Goal: Check status: Check status

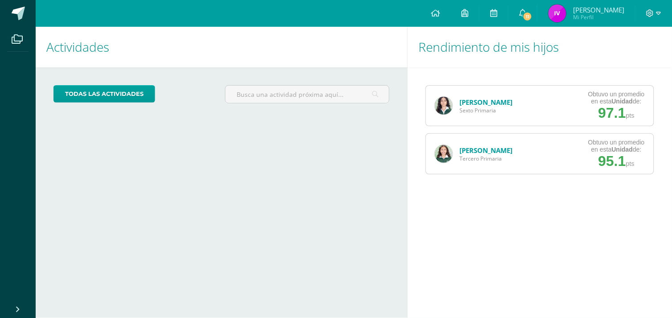
click at [452, 105] on img at bounding box center [444, 106] width 18 height 18
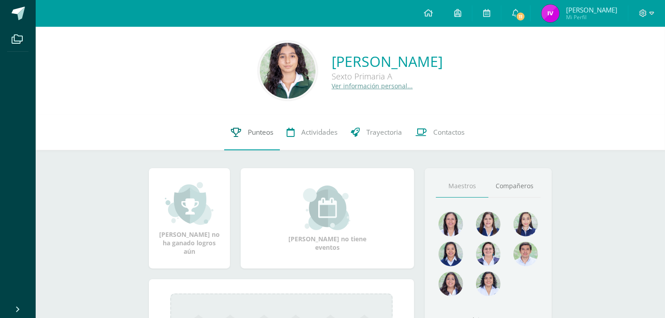
click at [267, 132] on span "Punteos" at bounding box center [260, 131] width 25 height 9
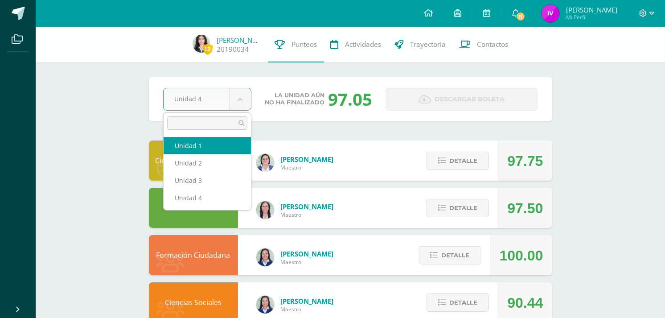
select select "Unidad 1"
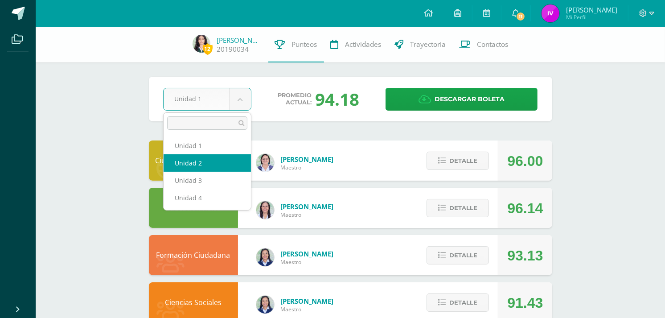
select select "Unidad 2"
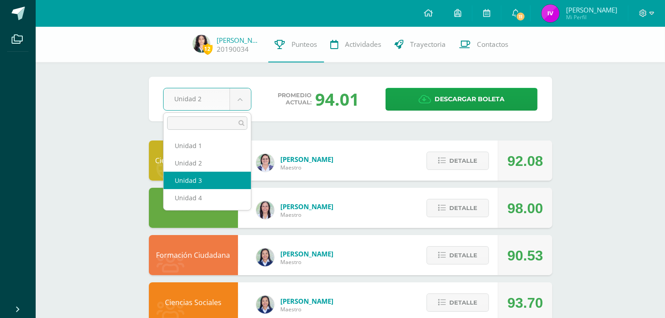
select select "Unidad 3"
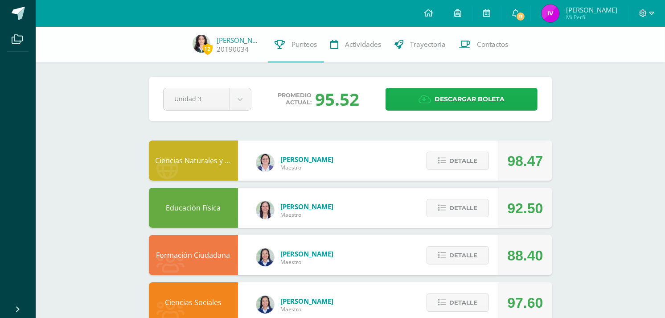
click at [398, 102] on link "Descargar boleta" at bounding box center [462, 99] width 152 height 23
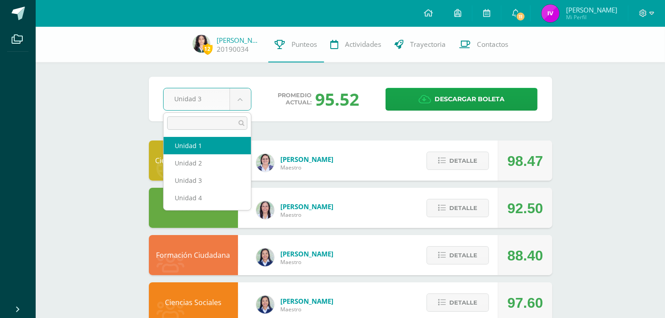
select select "Unidad 1"
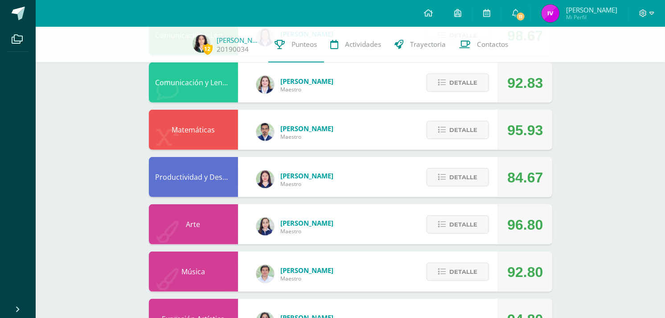
scroll to position [456, 0]
click at [448, 176] on button "Detalle" at bounding box center [458, 178] width 62 height 18
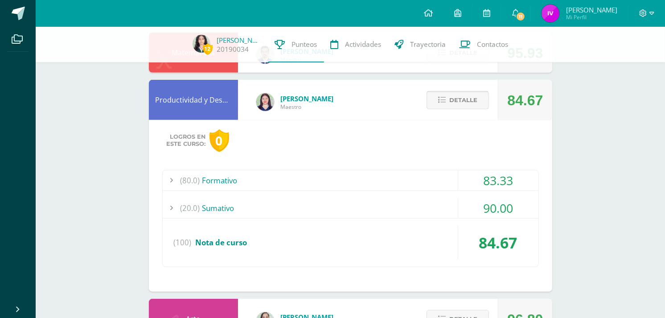
scroll to position [539, 0]
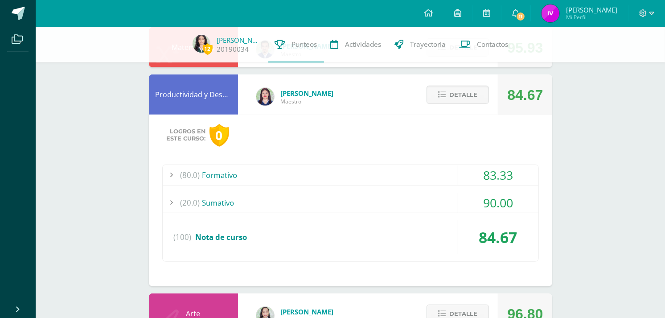
click at [418, 170] on div "(80.0) Formativo" at bounding box center [351, 175] width 376 height 20
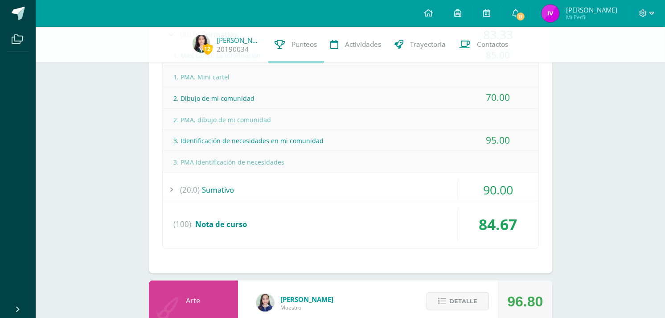
scroll to position [679, 0]
click at [437, 185] on div "(20.0) [GEOGRAPHIC_DATA]" at bounding box center [351, 189] width 376 height 20
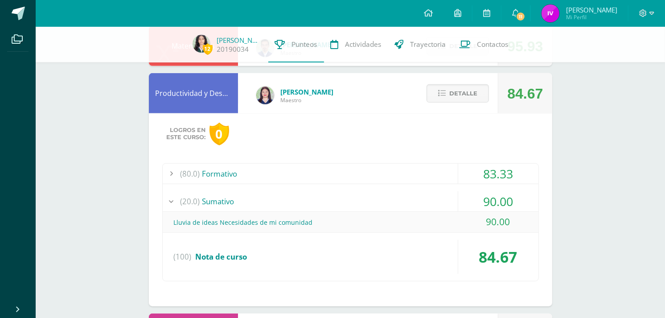
scroll to position [535, 0]
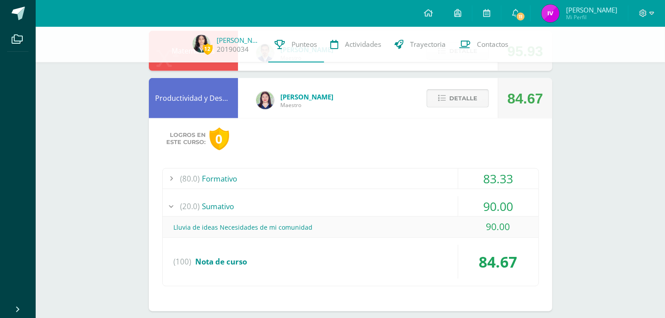
click at [453, 100] on span "Detalle" at bounding box center [463, 98] width 28 height 16
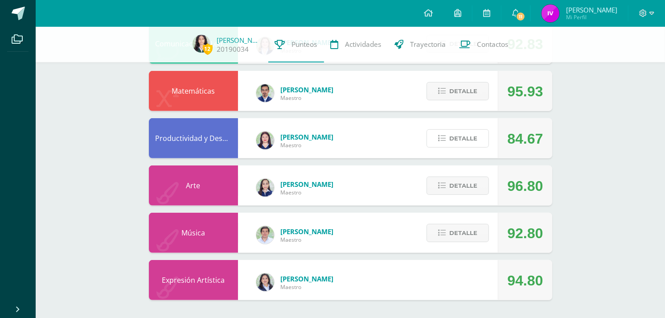
scroll to position [0, 0]
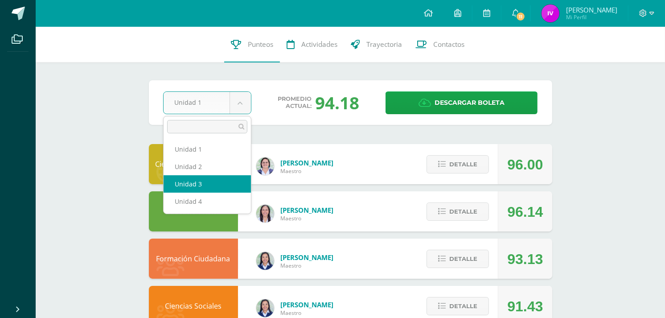
select select "Unidad 3"
